Goal: Transaction & Acquisition: Purchase product/service

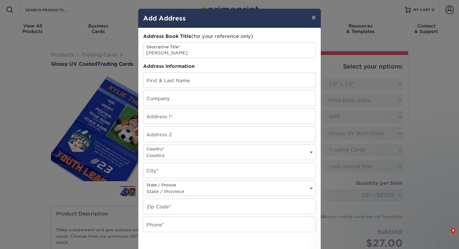
select select "2.50x3.50"
select select "c2f9bce9-36c2-409d-b101-c29d9d031e18"
select select "upload"
select select "50* – $27.00"
select select "39596162-017c-462f-bc43-9f550c8c2591"
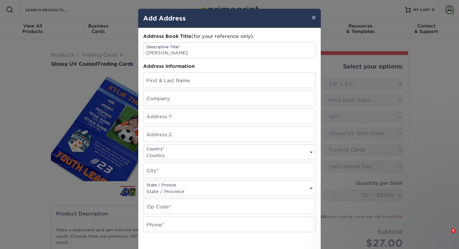
select select "newaddress"
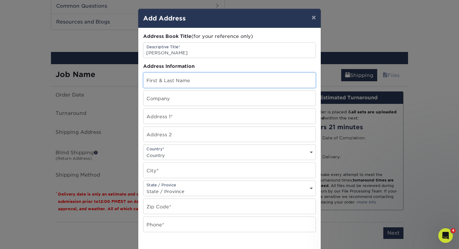
click at [163, 81] on input "text" at bounding box center [229, 80] width 172 height 15
type input "[PERSON_NAME]"
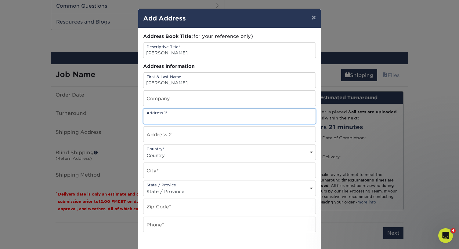
click at [191, 120] on input "text" at bounding box center [229, 116] width 172 height 15
paste input "2875 Vista Del Valle Morgan Hill, CA 95037"
drag, startPoint x: 249, startPoint y: 118, endPoint x: 193, endPoint y: 118, distance: 56.1
click at [193, 118] on input "2875 Vista Del Valle Morgan Hill, CA 95037" at bounding box center [229, 116] width 172 height 15
type input "[GEOGRAPHIC_DATA][PERSON_NAME]"
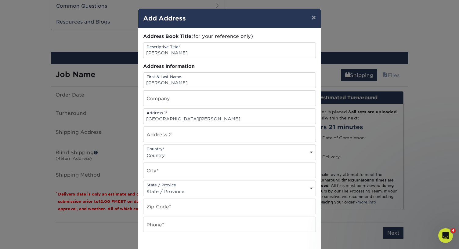
click at [164, 155] on select "Country United States Canada ----------------------------- Afghanistan Albania …" at bounding box center [229, 155] width 172 height 9
select select "US"
click at [143, 151] on select "Country United States Canada ----------------------------- Afghanistan Albania …" at bounding box center [229, 155] width 172 height 9
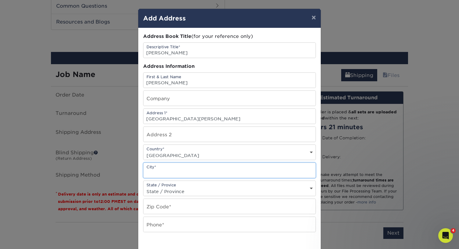
click at [165, 171] on input "text" at bounding box center [229, 170] width 172 height 15
paste input "[GEOGRAPHIC_DATA]"
drag, startPoint x: 172, startPoint y: 174, endPoint x: 200, endPoint y: 174, distance: 27.8
click at [200, 174] on input "[GEOGRAPHIC_DATA]" at bounding box center [229, 170] width 172 height 15
type input "Morgan Hill"
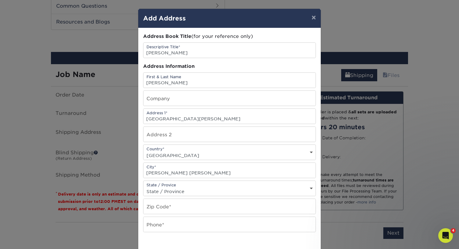
click at [181, 185] on div "State / Provice State / Province Alabama Alaska Arizona Arkansas California Col…" at bounding box center [229, 188] width 173 height 16
click at [181, 188] on select "State / Province Alabama Alaska Arizona Arkansas California Colorado Connecticu…" at bounding box center [229, 191] width 172 height 9
select select "CA"
click at [143, 187] on select "State / Province Alabama Alaska Arizona Arkansas California Colorado Connecticu…" at bounding box center [229, 191] width 172 height 9
click at [157, 210] on input "text" at bounding box center [229, 206] width 172 height 15
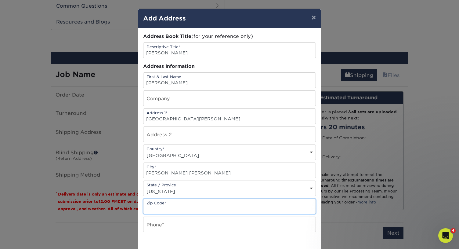
paste input ", CA 95037"
click at [156, 209] on input ", CA 95037" at bounding box center [229, 206] width 172 height 15
type input "95037"
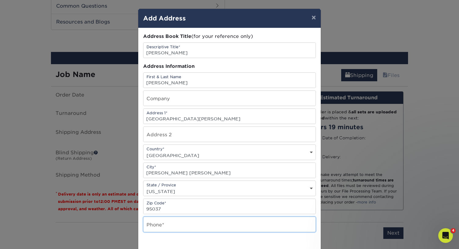
click at [180, 228] on input "text" at bounding box center [229, 224] width 172 height 15
type input "6178528550"
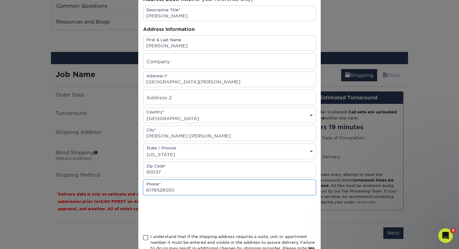
scroll to position [48, 0]
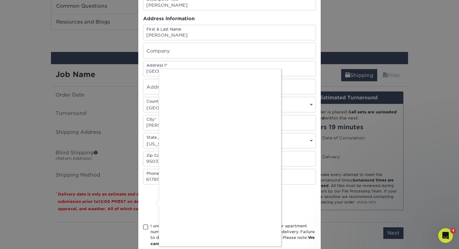
click at [144, 226] on div at bounding box center [229, 124] width 459 height 249
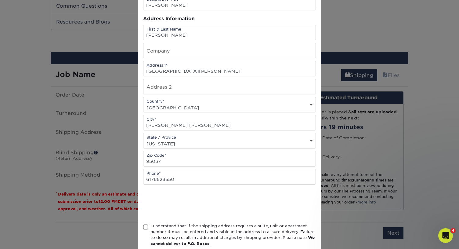
click at [148, 228] on span at bounding box center [145, 227] width 5 height 6
click at [0, 0] on input "I understand that if the shipping address requires a suite, unit or apartment n…" at bounding box center [0, 0] width 0 height 0
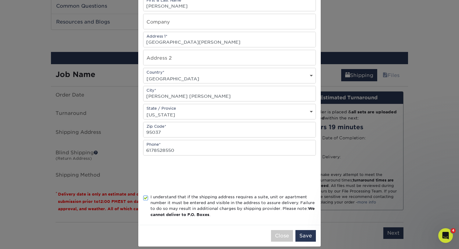
scroll to position [83, 0]
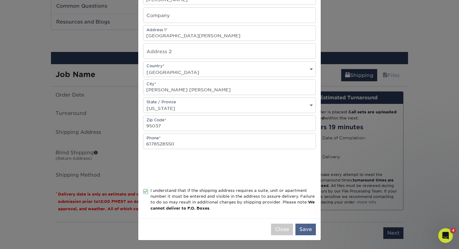
click at [305, 228] on button "Save" at bounding box center [305, 229] width 20 height 12
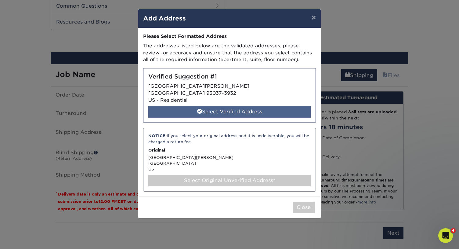
click at [225, 114] on div "Select Verified Address" at bounding box center [229, 112] width 162 height 12
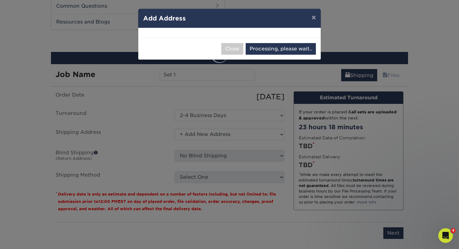
select select "285832"
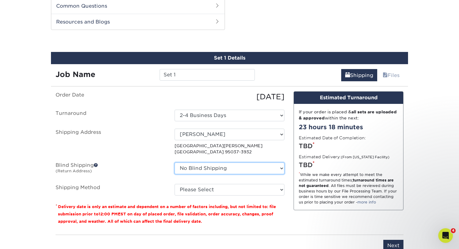
click at [208, 163] on select "No Blind Shipping Alice's Card Ashley Lutz Becca's Baseball Card Blanche Castle…" at bounding box center [229, 168] width 110 height 12
select select "228031"
click at [174, 162] on select "No Blind Shipping Alice's Card Ashley Lutz Becca's Baseball Card Blanche Castle…" at bounding box center [229, 168] width 110 height 12
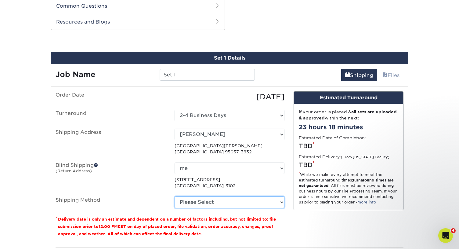
click at [200, 203] on select "Please Select Ground Shipping (+$23.28) 3 Day Shipping Service (+$29.99) 2 Day …" at bounding box center [229, 202] width 110 height 12
select select "03"
click at [174, 196] on select "Please Select Ground Shipping (+$23.28) 3 Day Shipping Service (+$29.99) 2 Day …" at bounding box center [229, 202] width 110 height 12
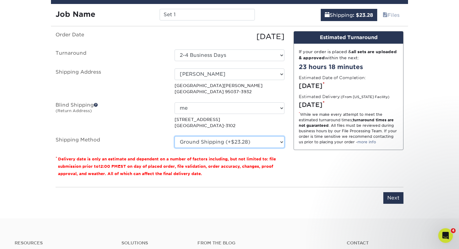
scroll to position [370, 0]
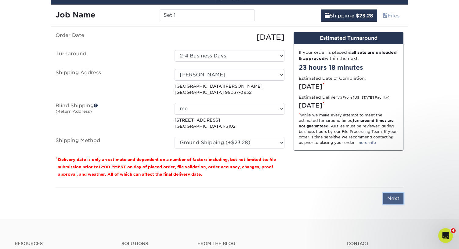
click at [394, 201] on input "Next" at bounding box center [393, 198] width 20 height 12
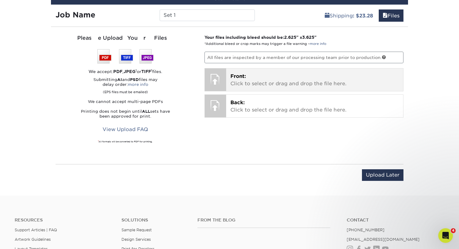
click at [278, 80] on p "Front: Click to select or drag and drop the file here." at bounding box center [314, 80] width 169 height 15
click at [268, 78] on p "Front: Click to select or drag and drop the file here." at bounding box center [314, 80] width 169 height 15
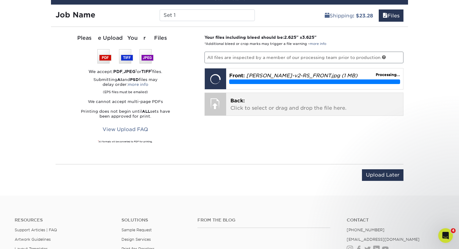
click at [236, 105] on p "Back: Click to select or drag and drop the file here." at bounding box center [314, 104] width 169 height 15
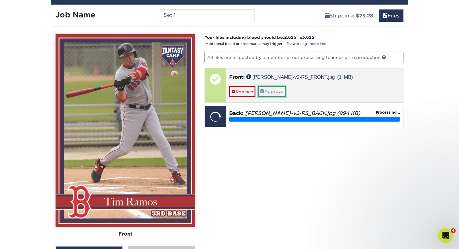
click at [270, 92] on link "Approve" at bounding box center [272, 91] width 28 height 10
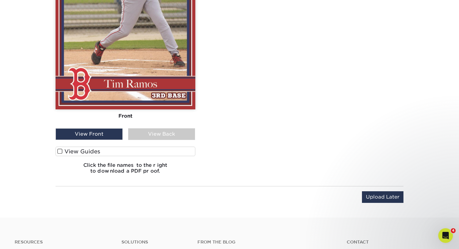
scroll to position [508, 0]
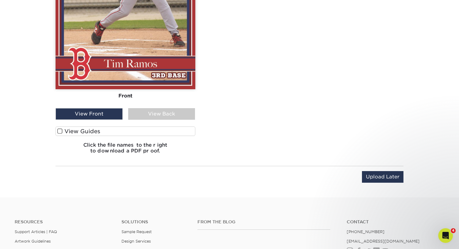
click at [60, 130] on span at bounding box center [59, 131] width 5 height 6
click at [0, 0] on input "View Guides" at bounding box center [0, 0] width 0 height 0
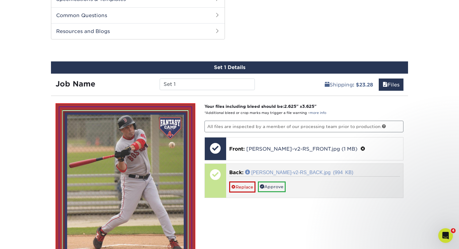
scroll to position [302, 0]
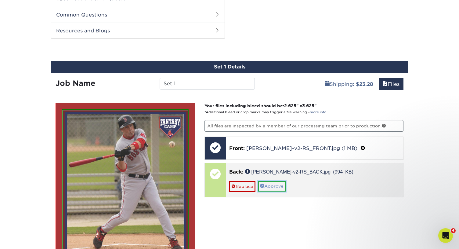
click at [279, 184] on link "Approve" at bounding box center [272, 186] width 28 height 10
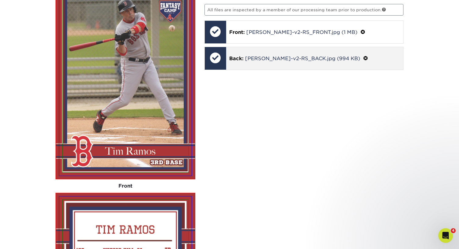
scroll to position [443, 0]
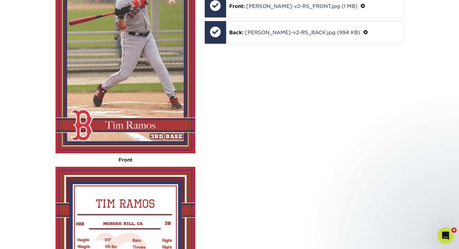
click at [450, 232] on div "Open Intercom Messenger" at bounding box center [444, 234] width 20 height 20
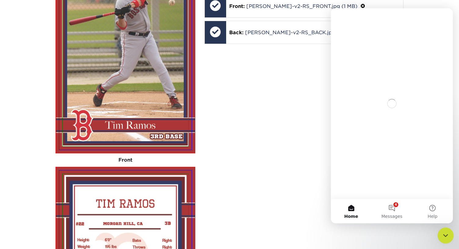
scroll to position [0, 0]
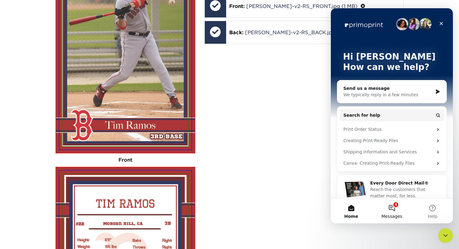
click at [397, 214] on span "Messages" at bounding box center [391, 216] width 21 height 4
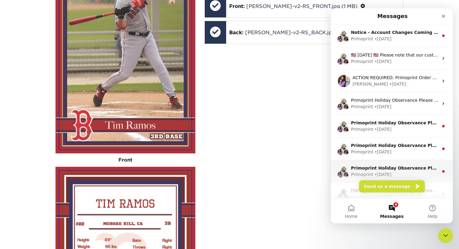
click at [387, 173] on div "• 12w ago" at bounding box center [382, 174] width 17 height 6
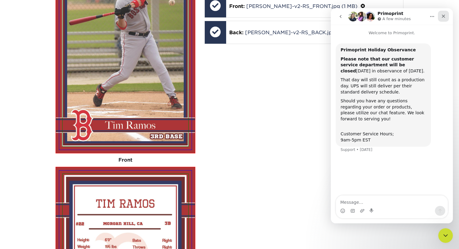
click at [445, 16] on icon "Close" at bounding box center [443, 16] width 5 height 5
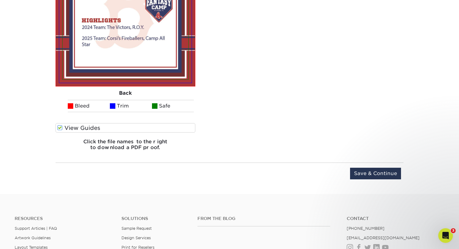
scroll to position [711, 0]
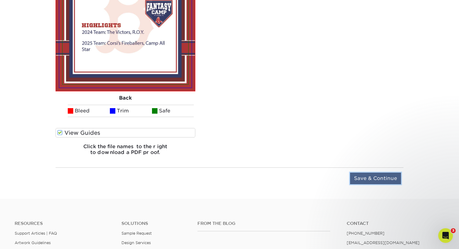
click at [366, 177] on input "Save & Continue" at bounding box center [375, 178] width 51 height 12
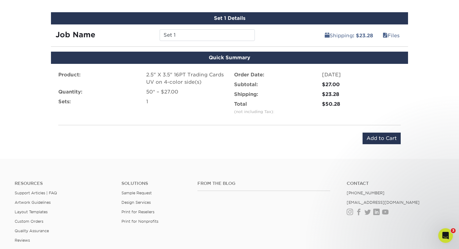
scroll to position [341, 0]
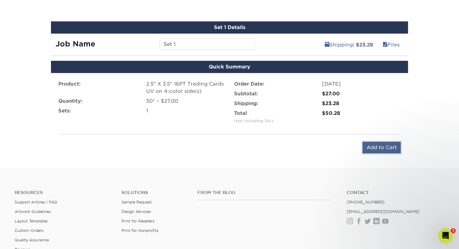
click at [374, 142] on input "Add to Cart" at bounding box center [381, 148] width 38 height 12
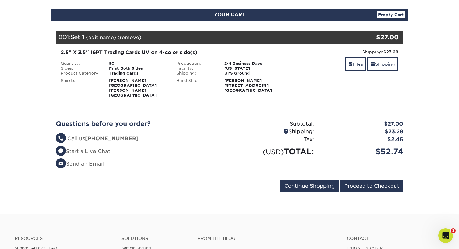
scroll to position [66, 0]
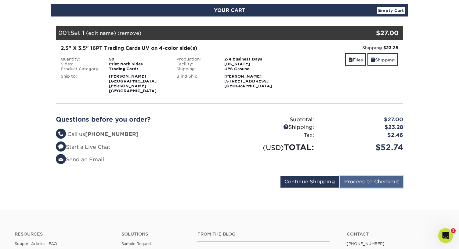
click at [360, 178] on input "Proceed to Checkout" at bounding box center [371, 182] width 63 height 12
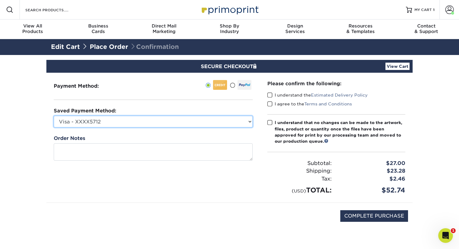
click at [111, 123] on select "Visa - XXXX5712 Visa - XXXX8386 Visa - XXXX2692 Visa - XXXX6634 New Credit Card" at bounding box center [153, 122] width 199 height 12
select select "74043"
click at [54, 116] on select "Visa - XXXX5712 Visa - XXXX8386 Visa - XXXX2692 Visa - XXXX6634 New Credit Card" at bounding box center [153, 122] width 199 height 12
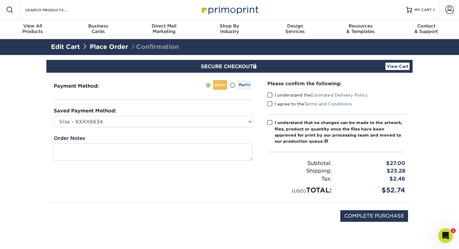
click at [268, 93] on span at bounding box center [269, 95] width 5 height 6
click at [0, 0] on input "I understand the Estimated Delivery Policy" at bounding box center [0, 0] width 0 height 0
click at [270, 104] on span at bounding box center [269, 104] width 5 height 6
click at [0, 0] on input "I agree to the Terms and Conditions" at bounding box center [0, 0] width 0 height 0
click at [270, 121] on span at bounding box center [269, 123] width 5 height 6
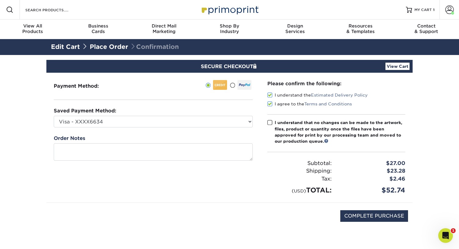
click at [0, 0] on input "I understand that no changes can be made to the artwork, files, product or quan…" at bounding box center [0, 0] width 0 height 0
click at [369, 216] on input "COMPLETE PURCHASE" at bounding box center [374, 216] width 68 height 12
type input "PROCESSING, PLEASE WAIT..."
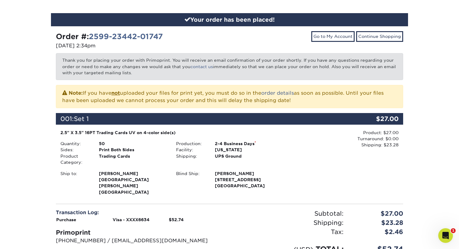
scroll to position [17, 0]
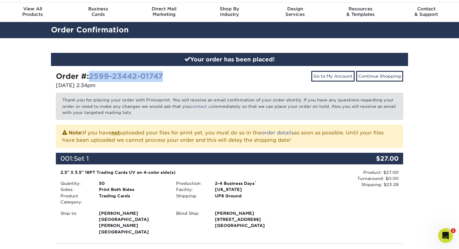
drag, startPoint x: 169, startPoint y: 78, endPoint x: 91, endPoint y: 76, distance: 77.8
click at [91, 76] on div "Order #: 2599-23442-01747" at bounding box center [140, 76] width 169 height 11
copy link "2599-23442-01747"
click at [317, 206] on div "Product: $27.00 Turnaround: $0.00 Shipping: $23.28 Discount: - $0.00" at bounding box center [345, 202] width 116 height 67
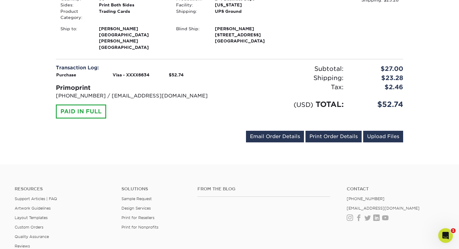
scroll to position [220, 0]
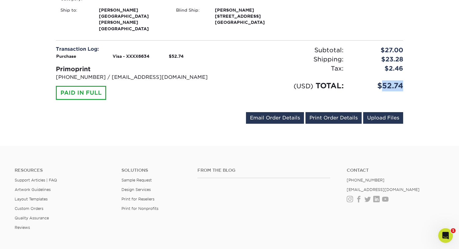
drag, startPoint x: 403, startPoint y: 78, endPoint x: 383, endPoint y: 80, distance: 19.6
click at [383, 80] on div "$52.74" at bounding box center [377, 85] width 59 height 11
copy div "52.74"
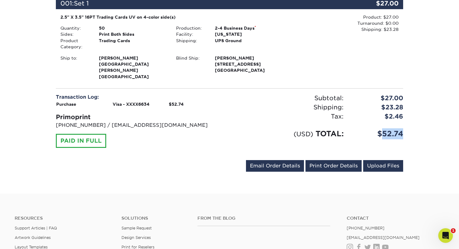
scroll to position [172, 0]
